Goal: Information Seeking & Learning: Learn about a topic

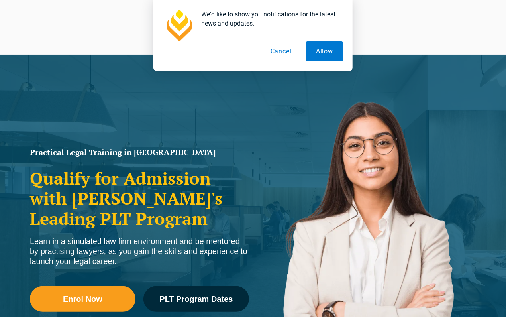
click at [286, 54] on button "Cancel" at bounding box center [280, 51] width 41 height 20
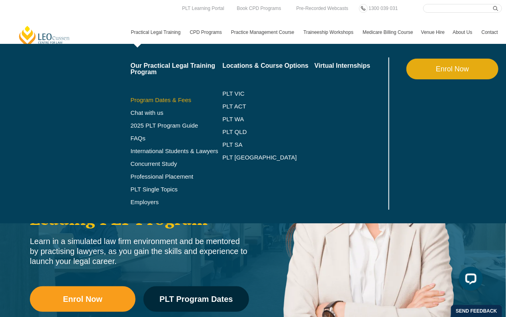
click at [164, 101] on link "Program Dates & Fees" at bounding box center [177, 100] width 92 height 6
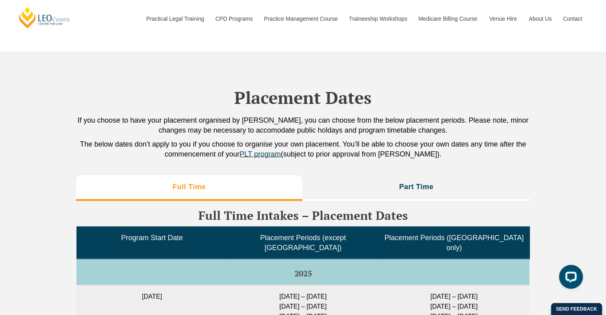
scroll to position [1952, 0]
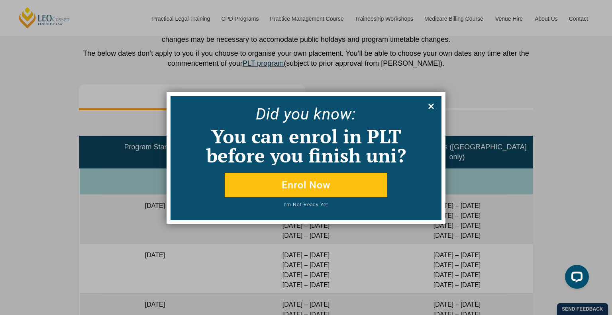
click at [433, 106] on icon at bounding box center [431, 106] width 9 height 9
